Goal: Contribute content: Contribute content

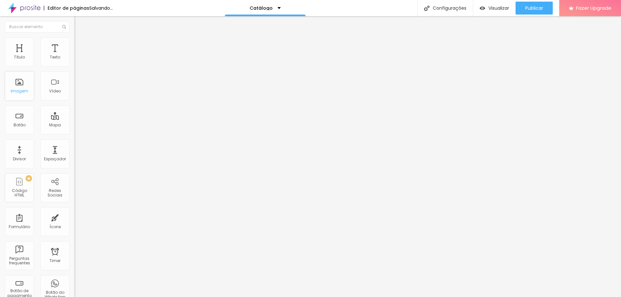
click at [16, 92] on div "Imagem" at bounding box center [19, 91] width 17 height 5
click at [74, 54] on div "Modo" at bounding box center [111, 52] width 74 height 4
click at [74, 42] on li "Estilo" at bounding box center [111, 41] width 74 height 6
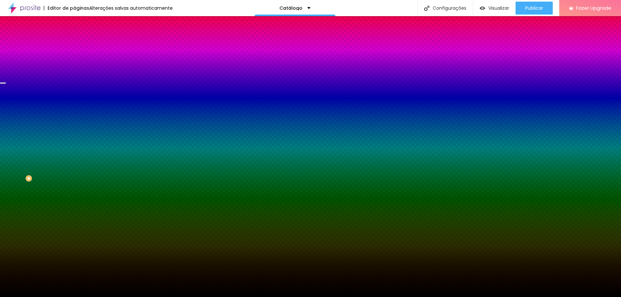
click at [74, 60] on span "Trocar imagem" at bounding box center [91, 57] width 35 height 6
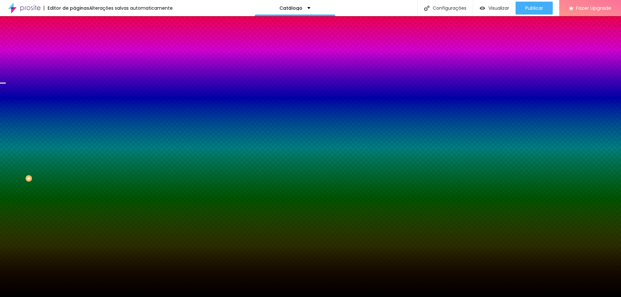
click at [74, 60] on span "Trocar imagem" at bounding box center [91, 57] width 35 height 6
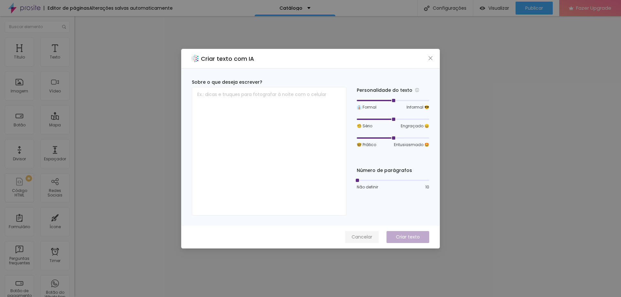
click at [356, 240] on span "Cancelar" at bounding box center [362, 237] width 21 height 7
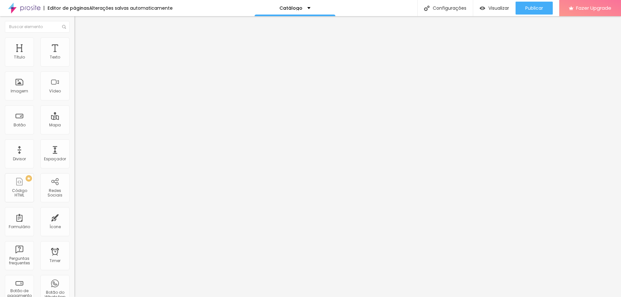
drag, startPoint x: 51, startPoint y: 36, endPoint x: 37, endPoint y: 43, distance: 15.9
click at [74, 36] on ul "Conteúdo Estilo Avançado" at bounding box center [111, 40] width 74 height 19
click at [80, 44] on span "Estilo" at bounding box center [85, 42] width 10 height 6
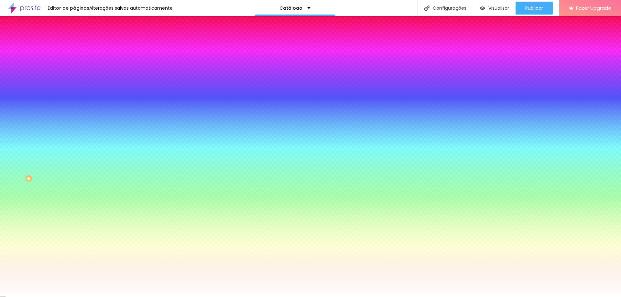
drag, startPoint x: 72, startPoint y: 44, endPoint x: 67, endPoint y: 44, distance: 4.5
click at [74, 44] on ul "Conteúdo Estilo Avançado" at bounding box center [111, 40] width 74 height 19
click at [80, 46] on span "Avançado" at bounding box center [90, 49] width 21 height 6
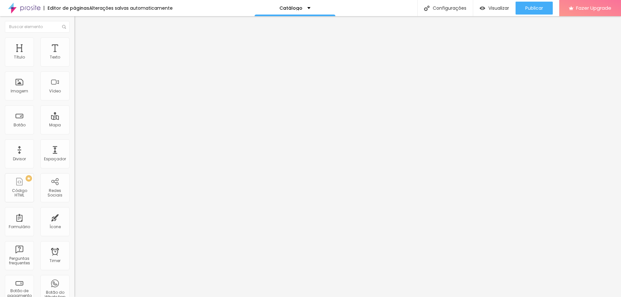
click at [80, 46] on span "Avançado" at bounding box center [90, 49] width 21 height 6
click at [74, 48] on ul "Conteúdo Estilo Avançado" at bounding box center [111, 40] width 74 height 19
click at [80, 38] on span "Conteúdo" at bounding box center [90, 36] width 20 height 6
click at [19, 88] on div "Imagem" at bounding box center [19, 86] width 29 height 29
click at [22, 92] on div "Imagem" at bounding box center [19, 91] width 17 height 5
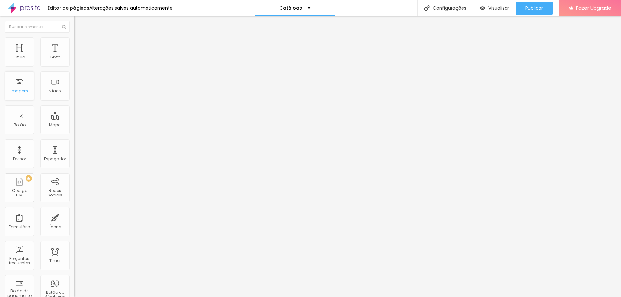
click at [19, 85] on div "Imagem" at bounding box center [19, 86] width 29 height 29
click at [74, 41] on img at bounding box center [77, 41] width 6 height 6
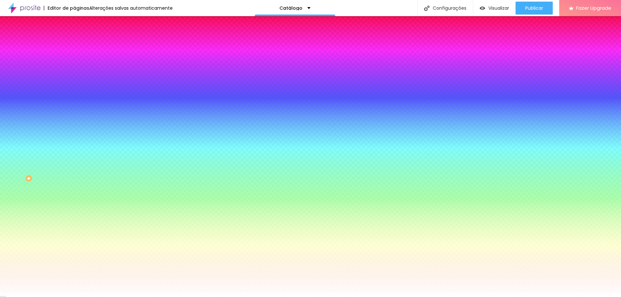
click at [74, 44] on img at bounding box center [77, 47] width 6 height 6
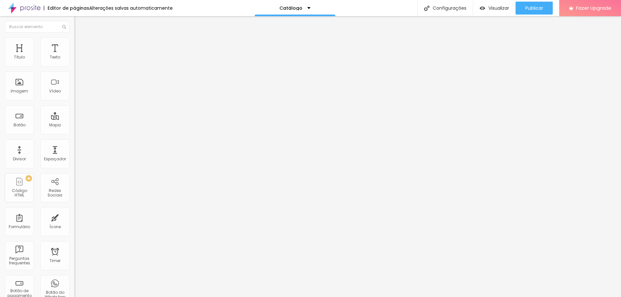
click at [74, 34] on li "Conteúdo" at bounding box center [111, 34] width 74 height 6
click at [74, 54] on div "Alinhamento" at bounding box center [111, 52] width 74 height 4
click at [74, 41] on img at bounding box center [77, 41] width 6 height 6
click at [74, 61] on span "Titulo 2" at bounding box center [84, 57] width 21 height 8
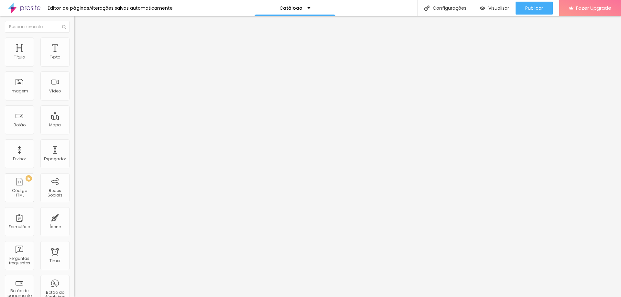
click at [74, 66] on div "Titulo 3 H3" at bounding box center [111, 63] width 74 height 5
click at [80, 67] on span "Titulo 3" at bounding box center [89, 64] width 18 height 6
click at [74, 72] on span "Titulo 4" at bounding box center [82, 69] width 17 height 6
click at [80, 72] on span "Titulo 4" at bounding box center [88, 70] width 17 height 6
click at [74, 76] on span "Titulo 5" at bounding box center [81, 74] width 14 height 6
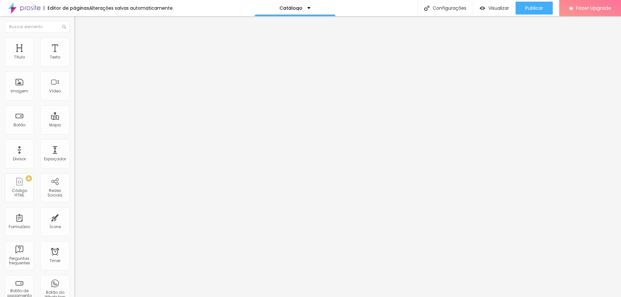
click at [74, 81] on span "Titulo 6" at bounding box center [80, 78] width 12 height 5
click at [74, 74] on span "Titulo 5" at bounding box center [81, 72] width 14 height 6
click at [51, 47] on div "Texto" at bounding box center [54, 52] width 29 height 29
click at [79, 22] on img "button" at bounding box center [81, 23] width 5 height 5
click at [80, 45] on span "Avançado" at bounding box center [90, 42] width 21 height 6
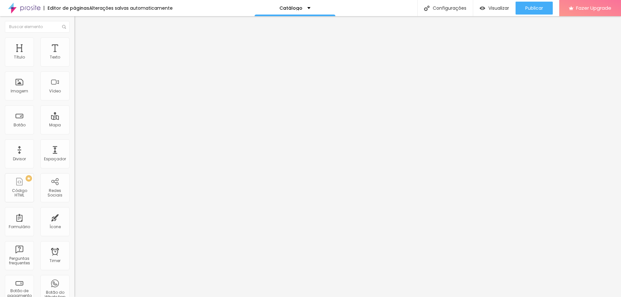
click at [79, 22] on img "button" at bounding box center [81, 23] width 5 height 5
click at [50, 55] on div "Texto" at bounding box center [55, 57] width 10 height 5
click at [0, 52] on div "Título Texto Imagem Vídeo Botão Mapa Divisor Espaçador PREMIUM Código HTML Rede…" at bounding box center [37, 191] width 74 height 306
click at [12, 51] on div "Título" at bounding box center [19, 52] width 29 height 29
click at [79, 23] on img "button" at bounding box center [81, 23] width 5 height 5
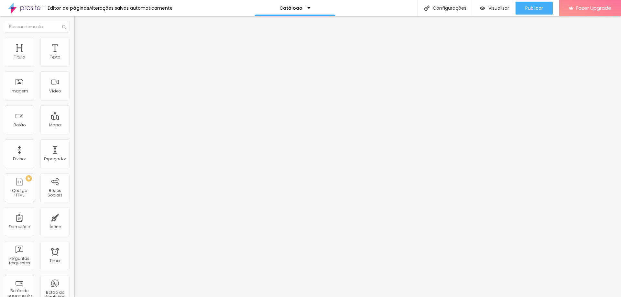
click at [74, 39] on ul "Estilo Avançado" at bounding box center [111, 37] width 74 height 13
click at [74, 41] on li "Avançado" at bounding box center [111, 41] width 74 height 6
click at [74, 33] on li "Estilo" at bounding box center [111, 34] width 74 height 6
click at [74, 62] on div "Voltar ao padrão" at bounding box center [111, 55] width 74 height 14
click at [74, 62] on button "button" at bounding box center [78, 58] width 9 height 7
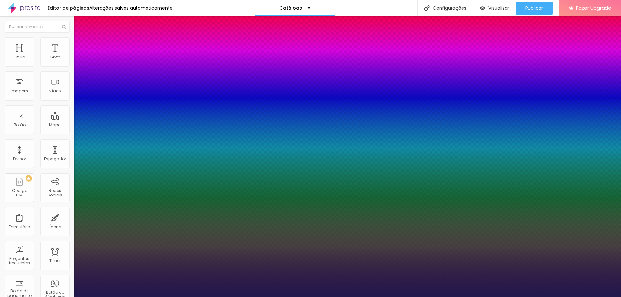
type input "1"
click at [251, 297] on div at bounding box center [310, 297] width 621 height 0
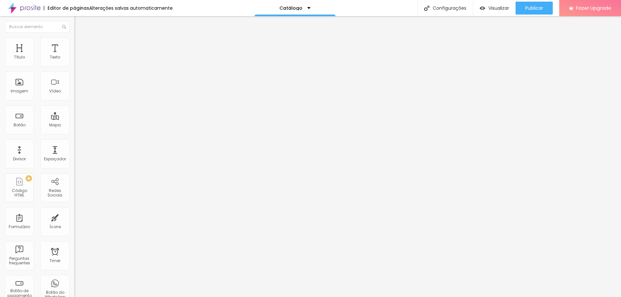
click at [77, 60] on icon "button" at bounding box center [79, 58] width 4 height 4
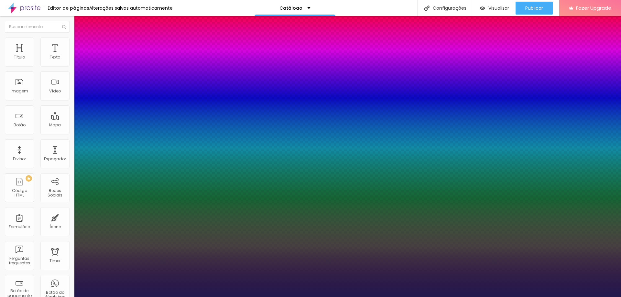
type input "1"
click at [87, 297] on div at bounding box center [310, 297] width 621 height 0
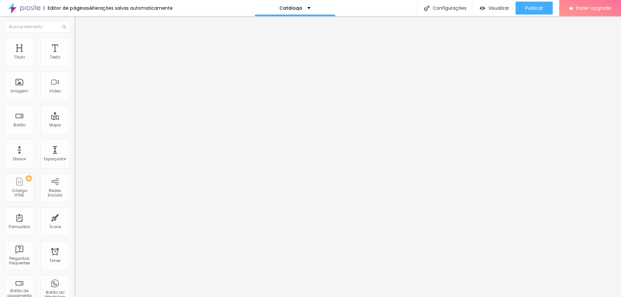
click at [80, 45] on span "Avançado" at bounding box center [90, 42] width 21 height 6
click at [74, 37] on img at bounding box center [77, 34] width 6 height 6
click at [78, 93] on icon "button" at bounding box center [79, 92] width 3 height 3
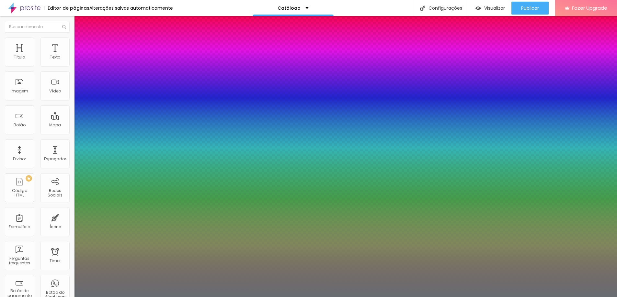
type input "1"
type input "0.5"
type input "49"
type input "1"
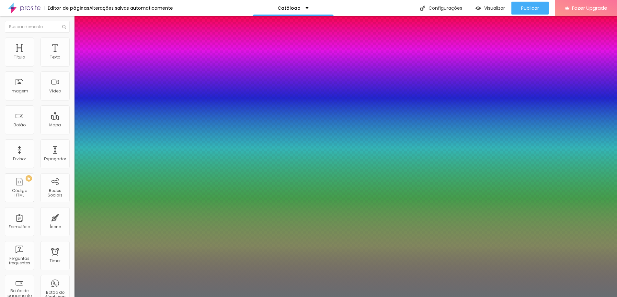
type input "0.5"
type input "42"
type input "1"
type input "0.5"
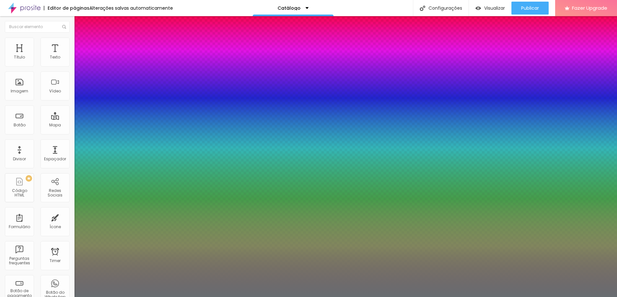
type input "39"
type input "1"
type input "0.5"
type input "37"
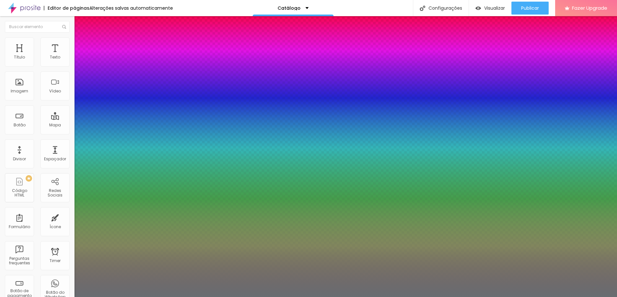
type input "37"
type input "1"
type input "0.5"
type input "36"
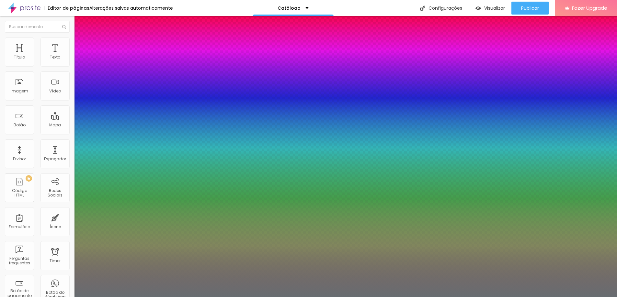
type input "1"
type input "0.5"
type input "35"
type input "1"
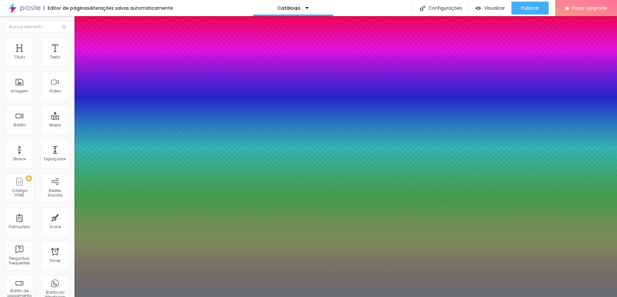
type input "0.5"
type input "34"
type input "1"
type input "0.5"
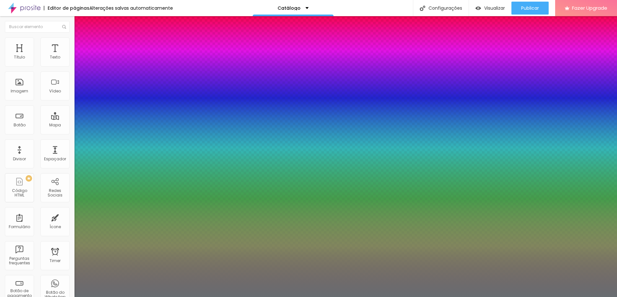
type input "32"
type input "1"
type input "0.5"
type input "31"
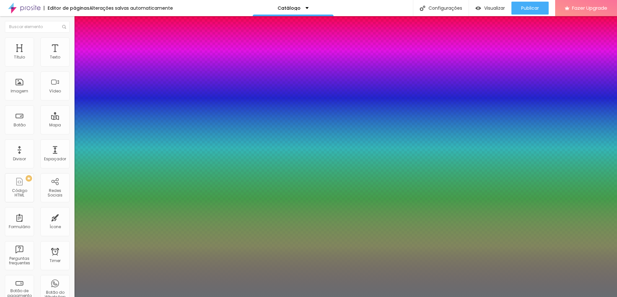
type input "31"
type input "1"
type input "0.5"
type input "30"
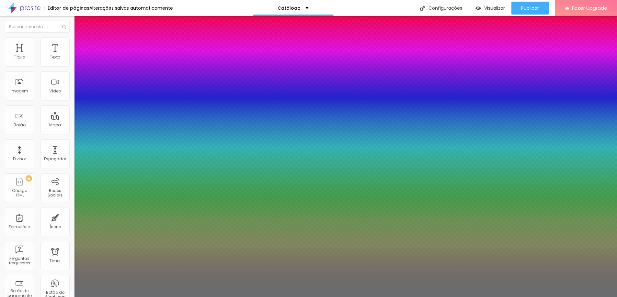
type input "1"
type input "0.5"
type input "31"
type input "1"
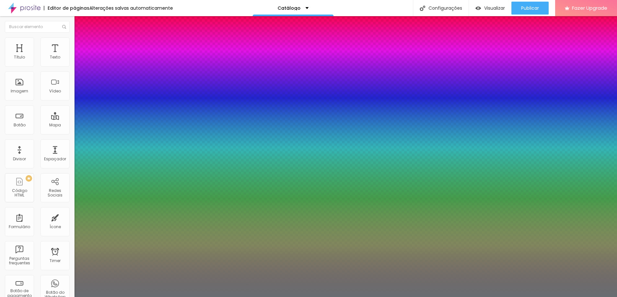
type input "0.5"
type input "33"
type input "1"
type input "0.5"
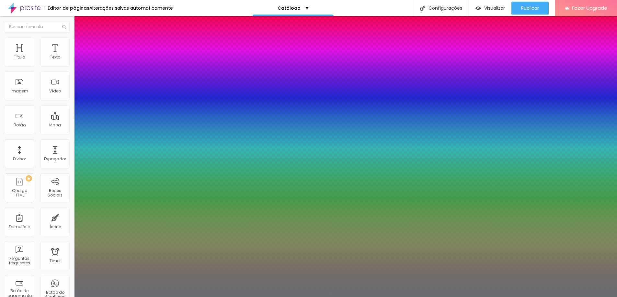
type input "35"
type input "1"
type input "0.5"
type input "36"
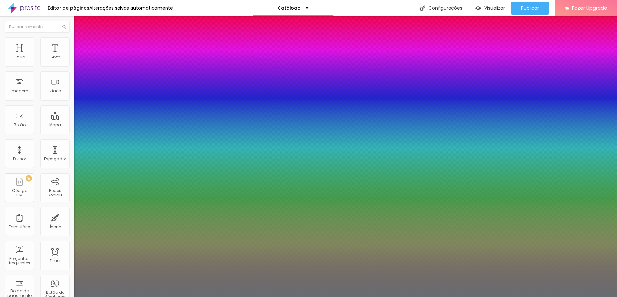
type input "36"
type input "1"
type input "0.5"
type input "37"
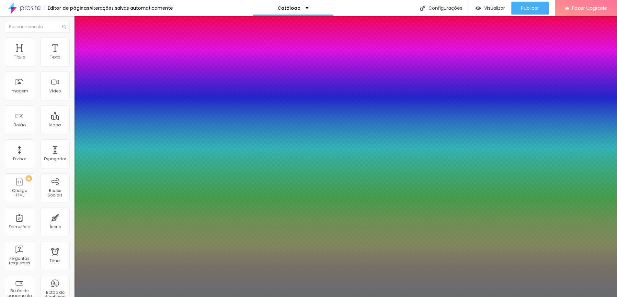
type input "1"
type input "0.5"
type input "38"
type input "1"
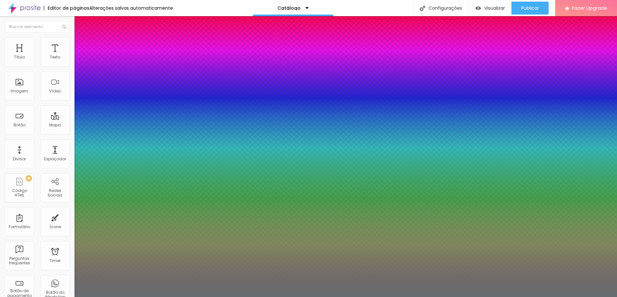
type input "0.5"
type input "39"
type input "1"
type input "0.5"
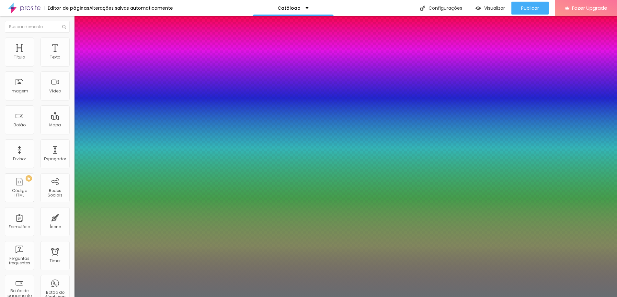
type input "40"
type input "1"
type input "0.5"
type input "39"
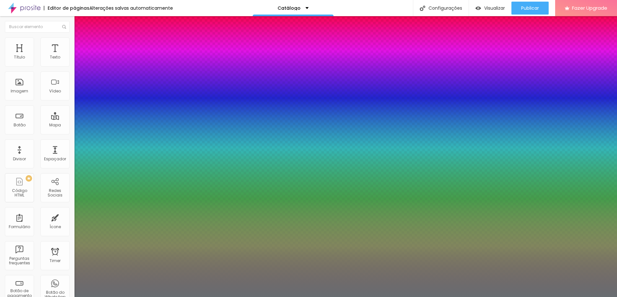
type input "39"
type input "1"
type input "0.5"
drag, startPoint x: 104, startPoint y: 182, endPoint x: 99, endPoint y: 183, distance: 5.0
type input "39"
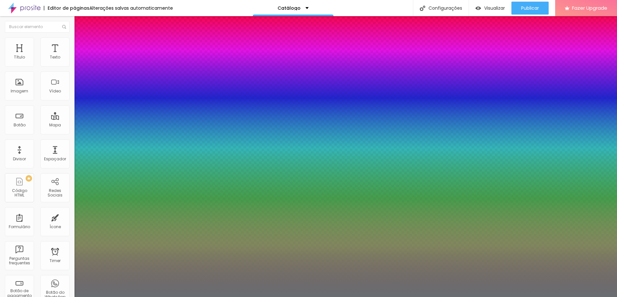
type input "1"
type input "0.5"
type input "1"
type input "0.5"
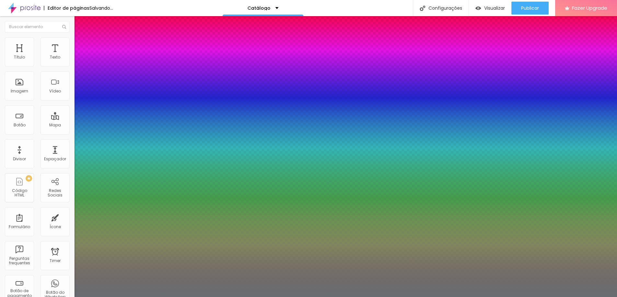
click at [348, 297] on div at bounding box center [308, 297] width 617 height 0
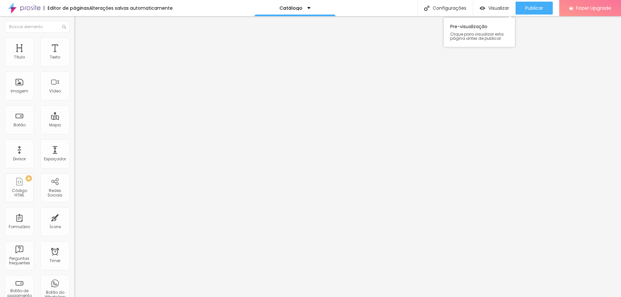
click at [482, 0] on div "Visualizar Pre-visualização Clique para visualizar esta página antes de publica…" at bounding box center [494, 8] width 42 height 16
click at [484, 6] on div "Visualizar" at bounding box center [494, 9] width 29 height 6
click at [74, 101] on span "Original" at bounding box center [82, 99] width 16 height 6
click at [74, 46] on ul "Conteúdo Estilo Avançado" at bounding box center [111, 40] width 74 height 19
click at [80, 45] on span "Estilo" at bounding box center [85, 42] width 10 height 6
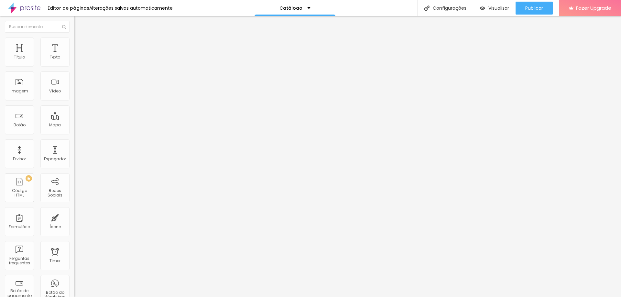
type input "95"
type input "90"
type input "85"
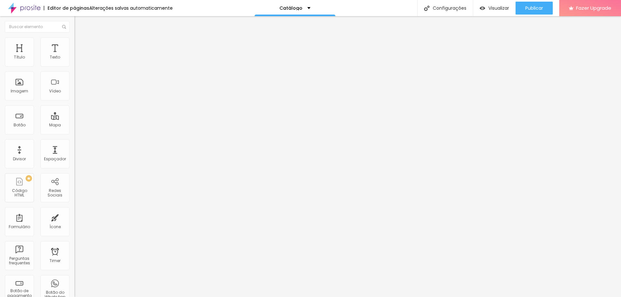
type input "85"
type input "80"
type input "75"
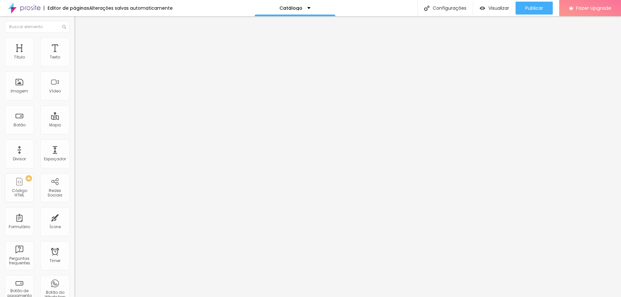
type input "70"
type input "65"
type input "60"
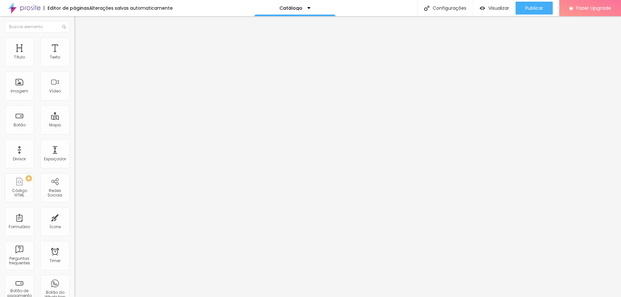
type input "60"
type input "55"
type input "50"
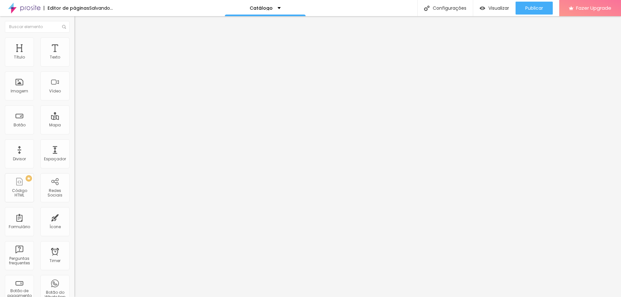
type input "45"
type input "50"
drag, startPoint x: 66, startPoint y: 69, endPoint x: 33, endPoint y: 73, distance: 33.9
type input "50"
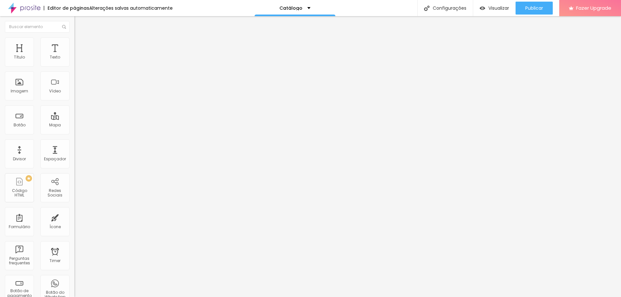
click at [74, 66] on input "range" at bounding box center [95, 63] width 42 height 5
type input "55"
type input "60"
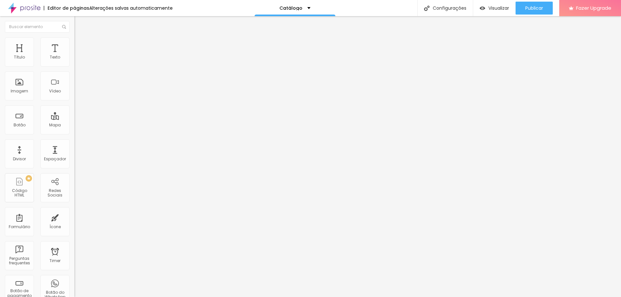
type input "70"
type input "80"
type input "95"
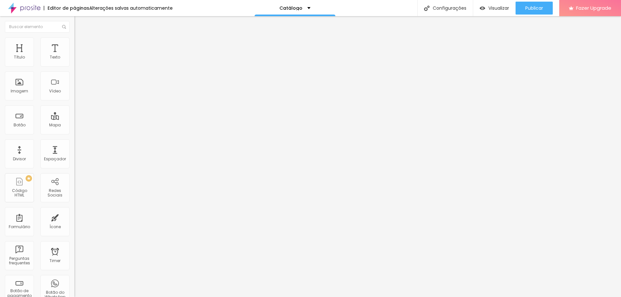
type input "95"
type input "100"
drag, startPoint x: 39, startPoint y: 69, endPoint x: 110, endPoint y: 75, distance: 71.2
type input "100"
click at [110, 66] on input "range" at bounding box center [95, 63] width 42 height 5
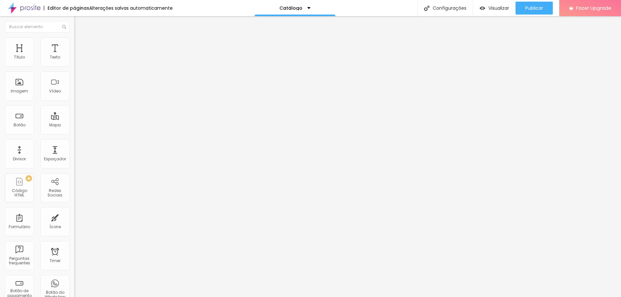
click at [80, 46] on span "Avançado" at bounding box center [90, 49] width 21 height 6
click at [74, 39] on img at bounding box center [77, 41] width 6 height 6
type input "95"
type input "90"
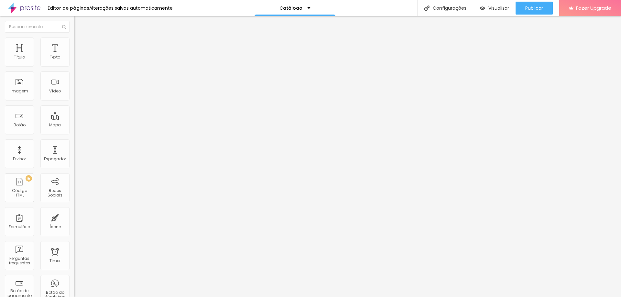
type input "90"
type input "85"
type input "80"
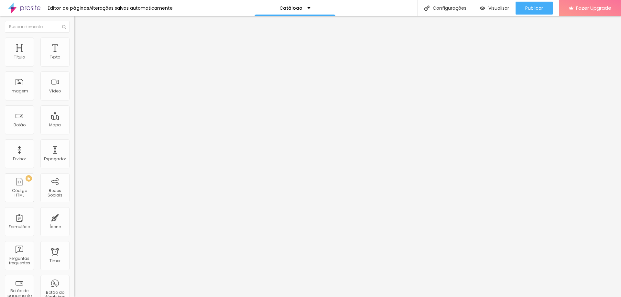
type input "75"
type input "70"
drag, startPoint x: 67, startPoint y: 69, endPoint x: 49, endPoint y: 69, distance: 18.1
type input "70"
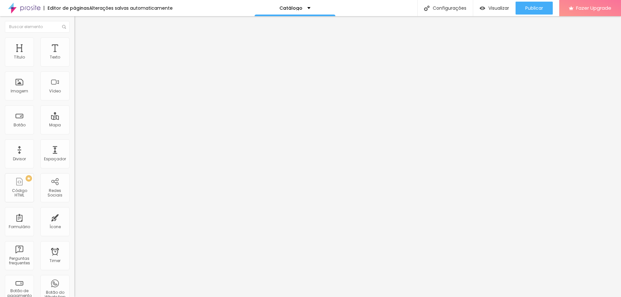
click at [74, 66] on input "range" at bounding box center [95, 63] width 42 height 5
click at [74, 41] on img at bounding box center [77, 41] width 6 height 6
type input "95"
type input "90"
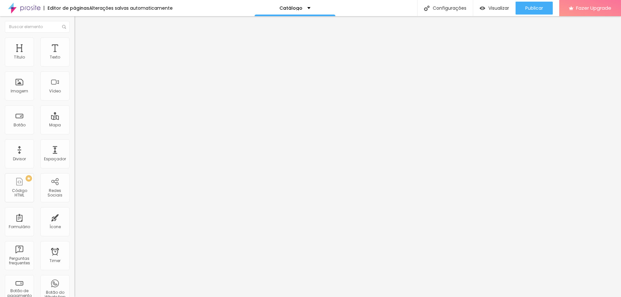
type input "90"
type input "85"
type input "80"
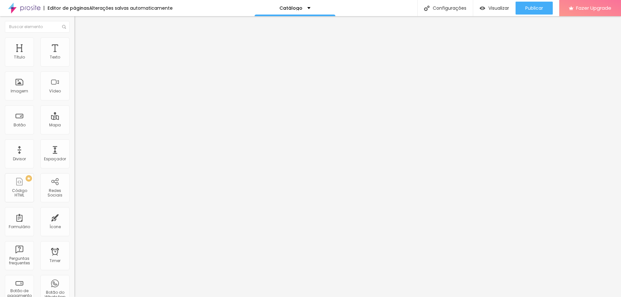
type input "75"
type input "70"
drag, startPoint x: 67, startPoint y: 69, endPoint x: 48, endPoint y: 71, distance: 19.2
type input "70"
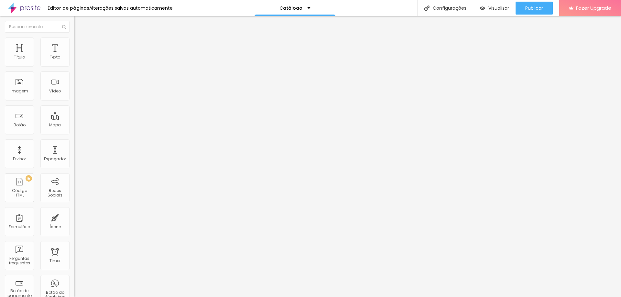
click at [74, 66] on input "range" at bounding box center [95, 63] width 42 height 5
click at [74, 40] on img at bounding box center [77, 41] width 6 height 6
type input "95"
type input "90"
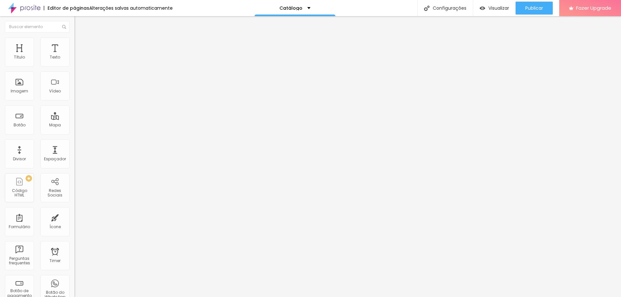
type input "90"
type input "80"
type input "75"
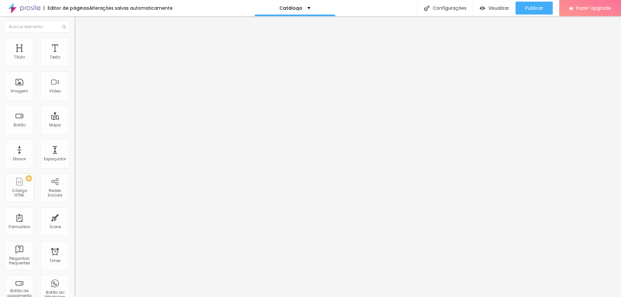
type input "70"
type input "65"
type input "60"
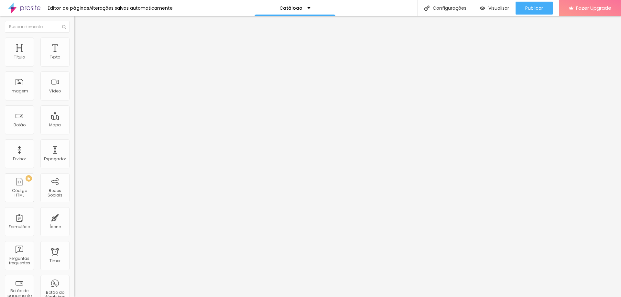
type input "60"
type input "65"
type input "70"
drag, startPoint x: 63, startPoint y: 70, endPoint x: 48, endPoint y: 72, distance: 16.0
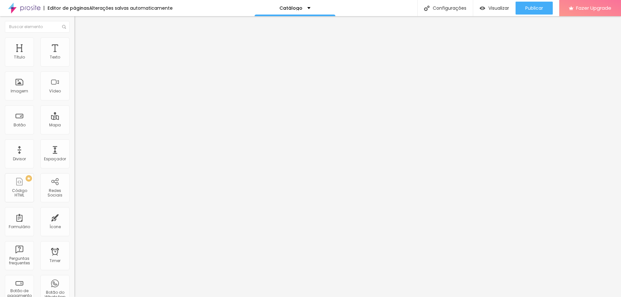
type input "70"
click at [74, 66] on input "range" at bounding box center [95, 63] width 42 height 5
click at [74, 44] on li "Avançado" at bounding box center [111, 47] width 74 height 6
click at [74, 39] on li "Estilo" at bounding box center [111, 41] width 74 height 6
type input "90"
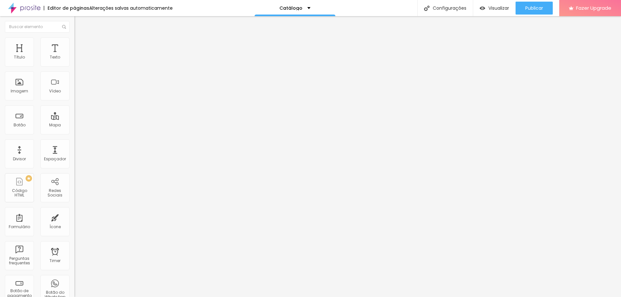
type input "90"
type input "85"
type input "80"
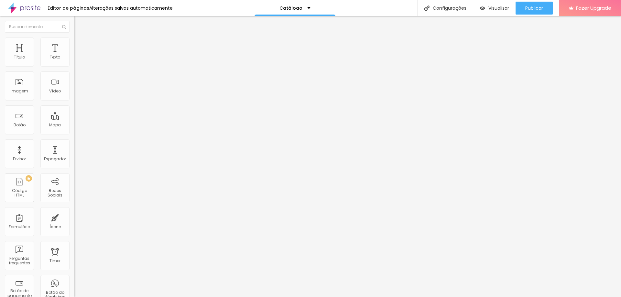
type input "75"
type input "70"
drag, startPoint x: 60, startPoint y: 69, endPoint x: 46, endPoint y: 72, distance: 14.2
type input "70"
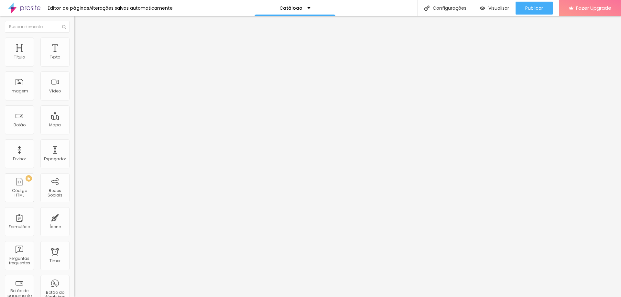
click at [74, 66] on input "range" at bounding box center [95, 63] width 42 height 5
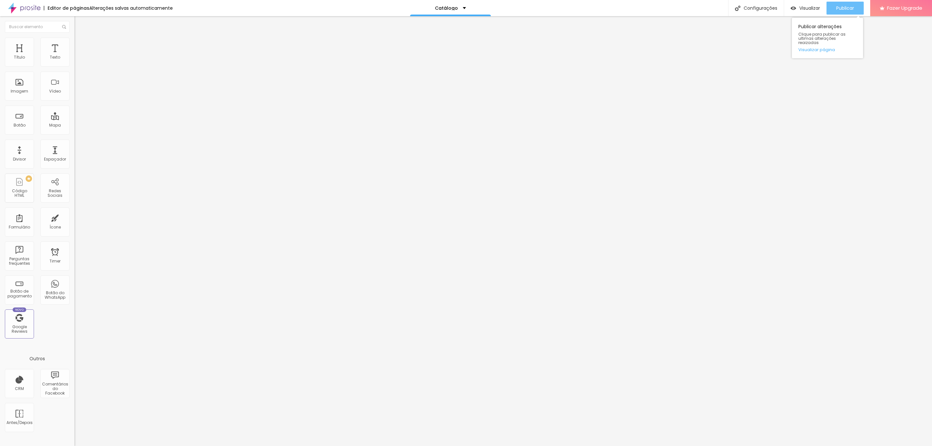
click at [621, 8] on span "Publicar" at bounding box center [845, 8] width 18 height 5
click at [621, 8] on span "Visualizar" at bounding box center [804, 8] width 21 height 5
click at [621, 6] on span "Publicar" at bounding box center [845, 8] width 18 height 5
